Goal: Information Seeking & Learning: Learn about a topic

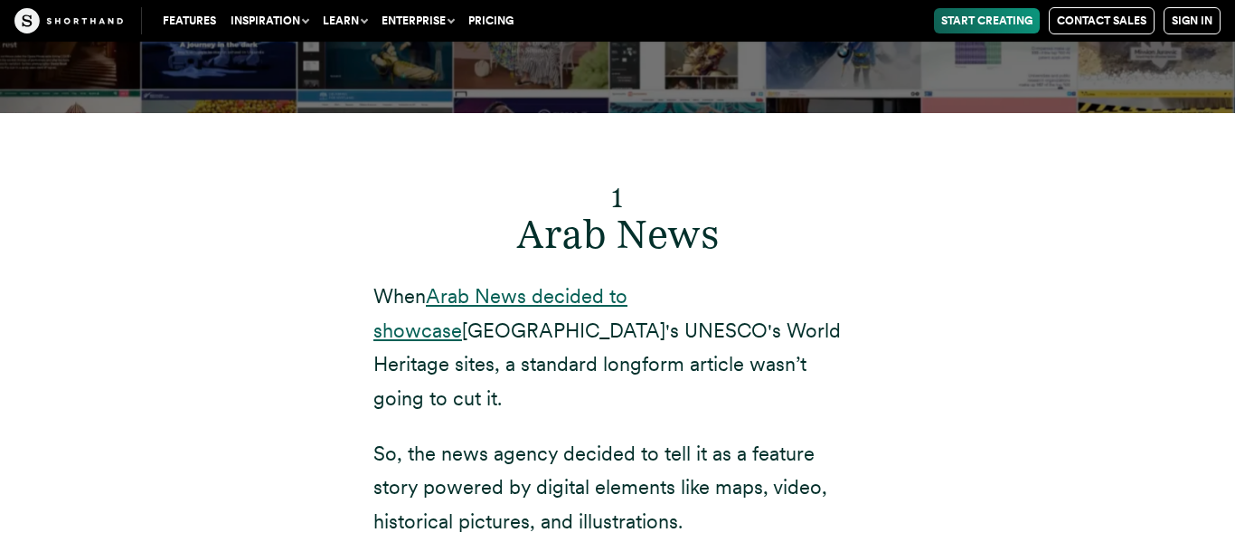
scroll to position [6185, 0]
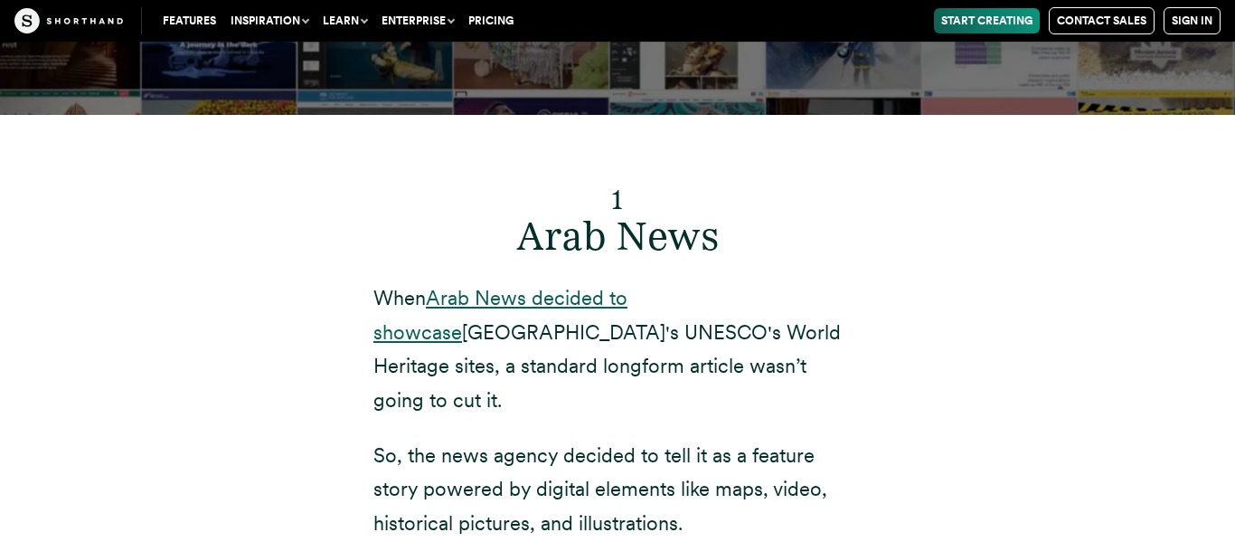
click at [628, 286] on link "Arab News decided to showcase" at bounding box center [500, 314] width 254 height 57
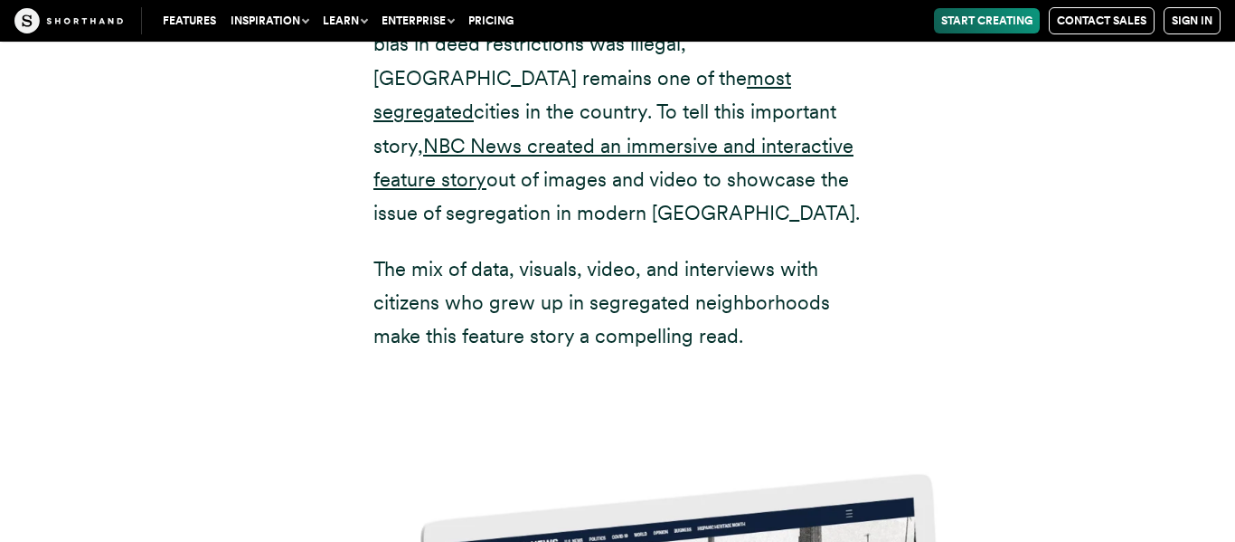
scroll to position [8071, 0]
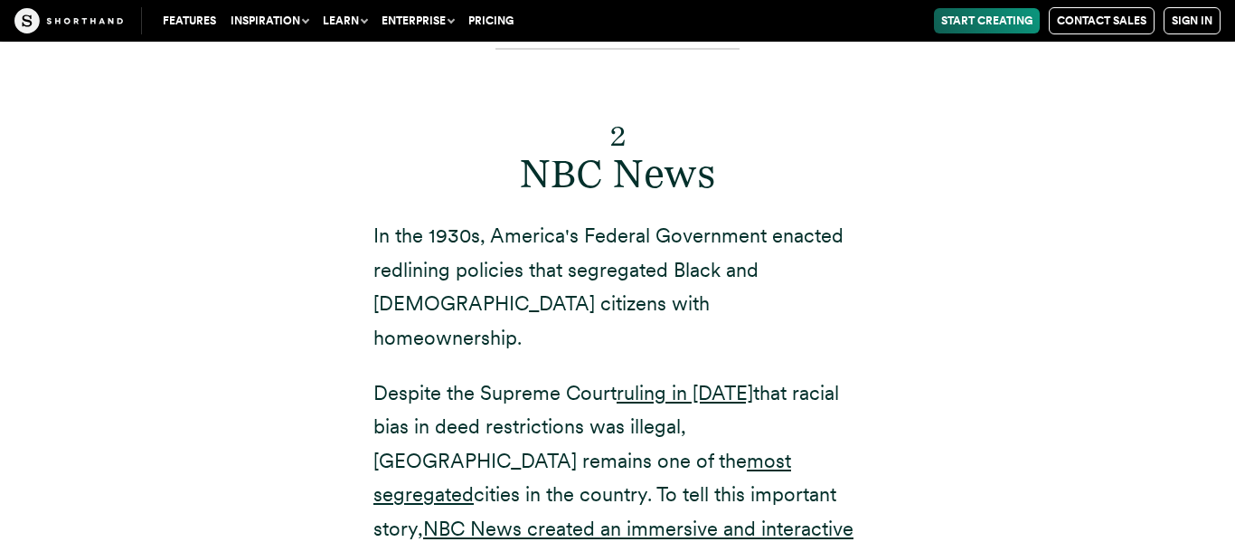
click at [651, 219] on p "In the 1930s, America's Federal Government enacted redlining policies that segr…" at bounding box center [617, 287] width 488 height 136
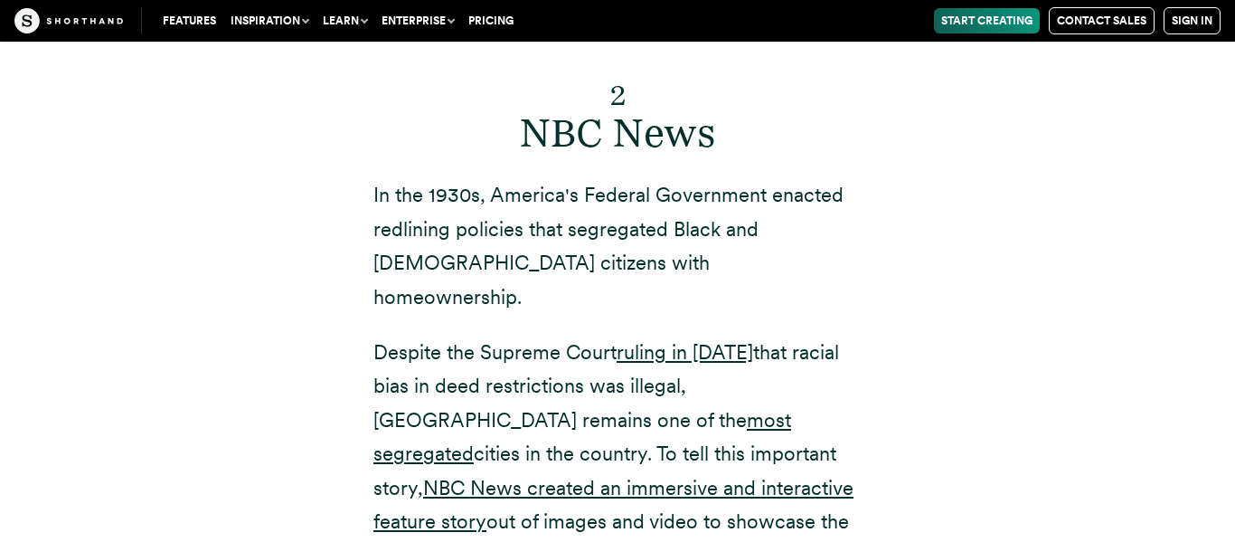
scroll to position [7729, 0]
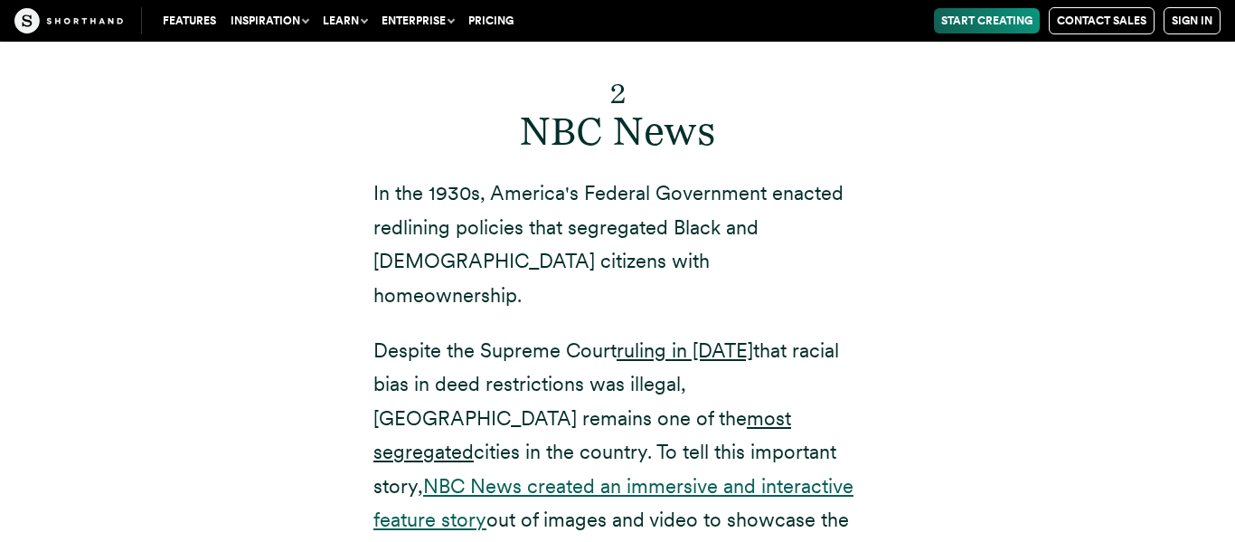
click at [573, 474] on link "NBC News created an immersive and interactive feature story" at bounding box center [613, 502] width 480 height 57
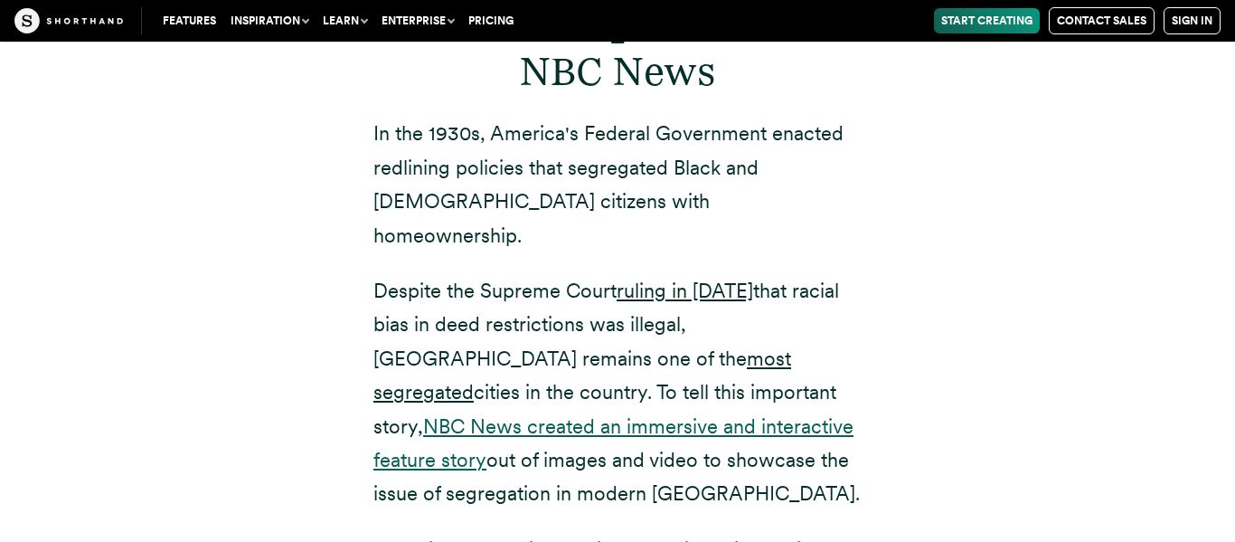
scroll to position [7792, 0]
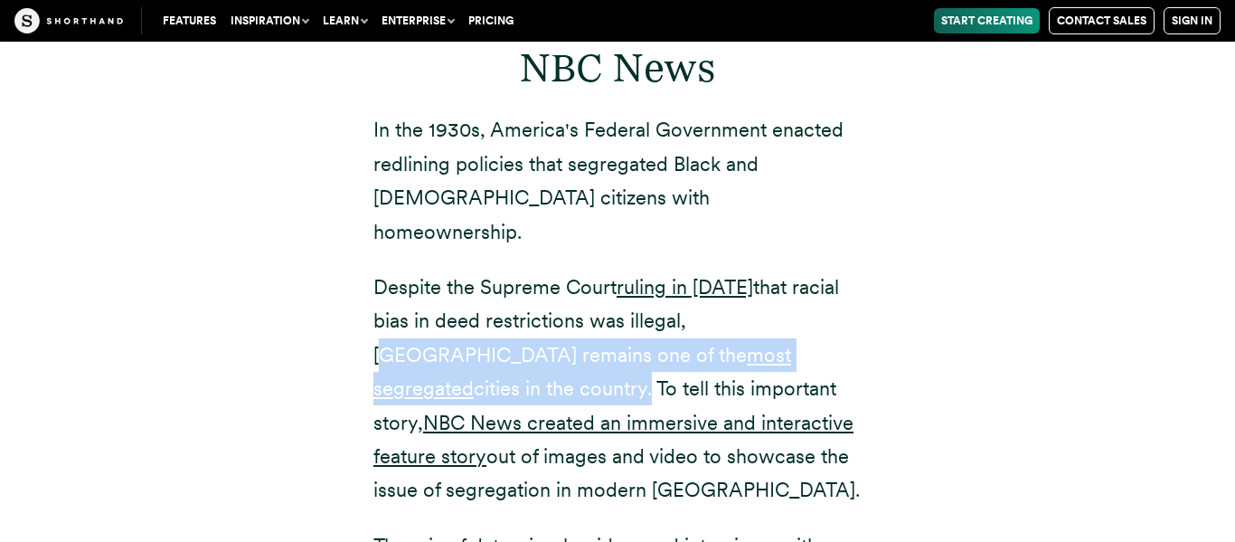
drag, startPoint x: 789, startPoint y: 181, endPoint x: 689, endPoint y: 157, distance: 103.1
click at [689, 270] on p "Despite the Supreme Court ruling in [DATE] that racial bias in deed restriction…" at bounding box center [617, 388] width 488 height 237
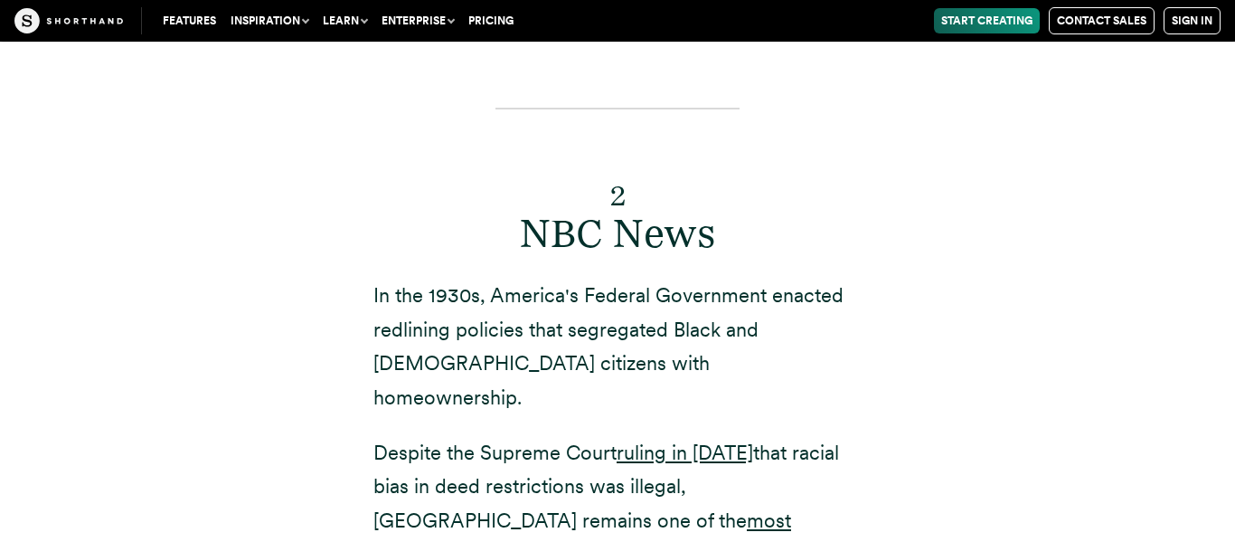
scroll to position [7625, 0]
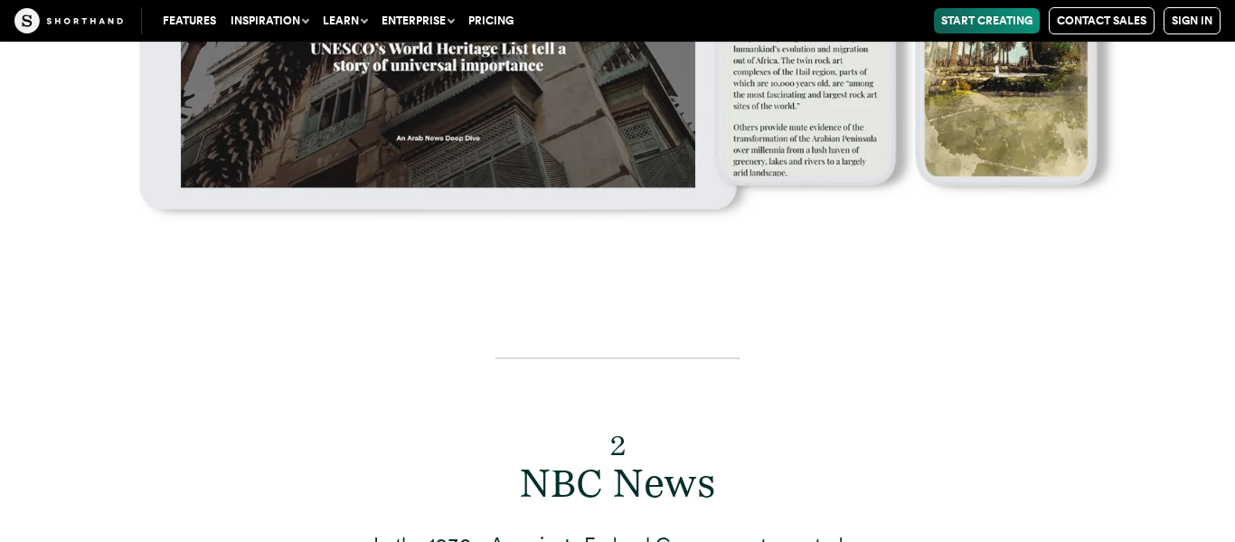
click at [603, 411] on h2 "2 NBC News" at bounding box center [617, 459] width 488 height 96
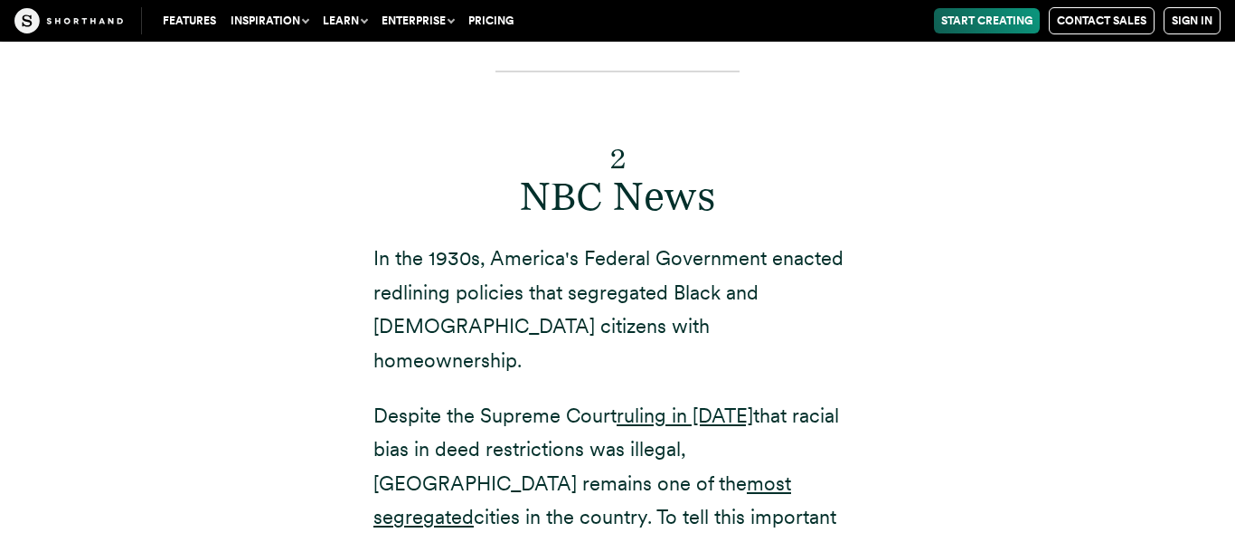
scroll to position [7669, 0]
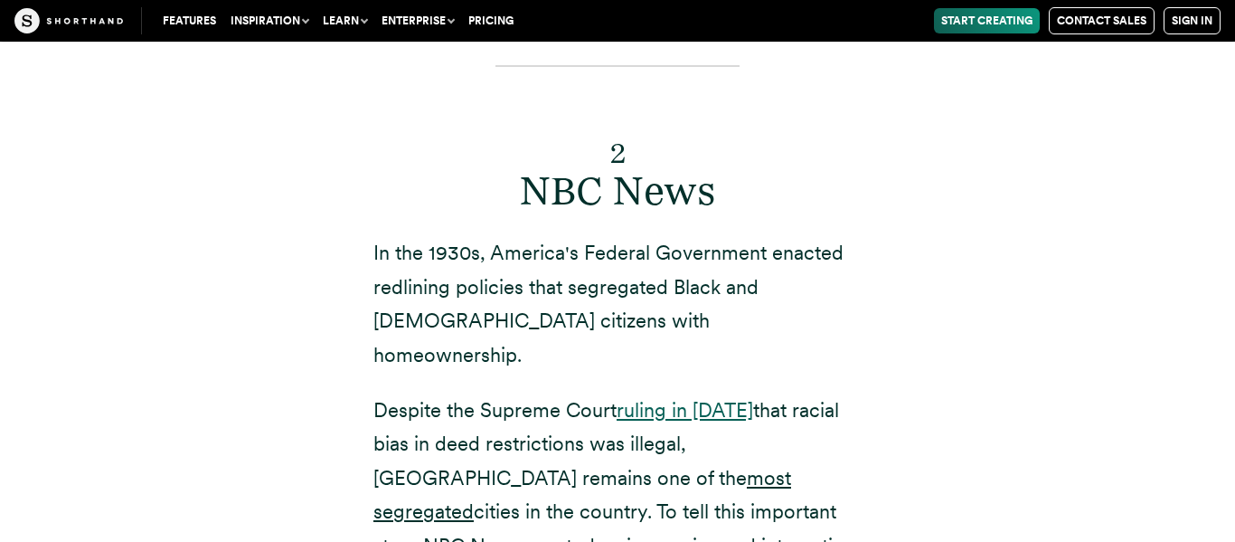
click at [708, 398] on link "ruling in [DATE]" at bounding box center [685, 410] width 137 height 24
click at [636, 393] on p "Despite the Supreme Court ruling in [DATE] that racial bias in deed restriction…" at bounding box center [617, 511] width 488 height 237
click at [573, 466] on link "most segregated" at bounding box center [582, 494] width 418 height 57
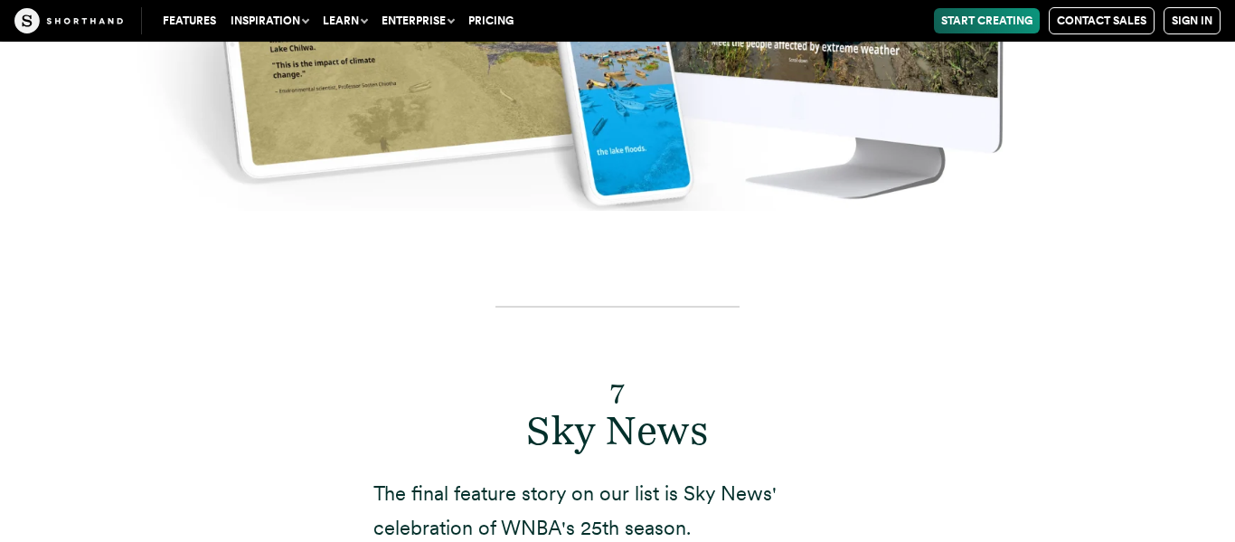
scroll to position [15153, 0]
